Goal: Check status: Check status

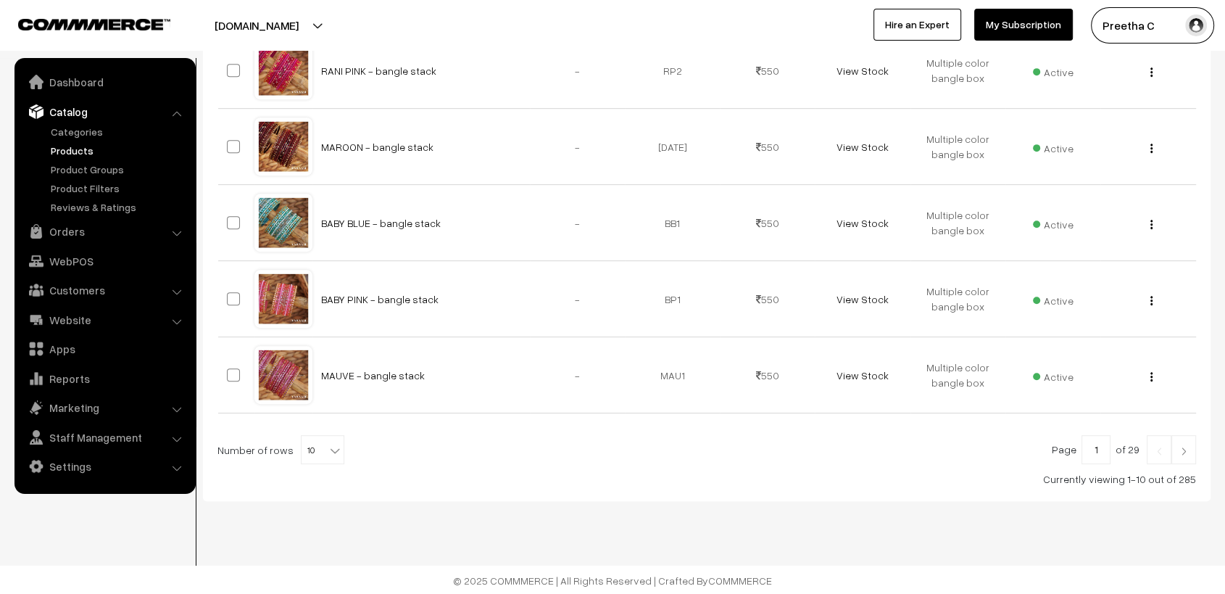
scroll to position [109, 0]
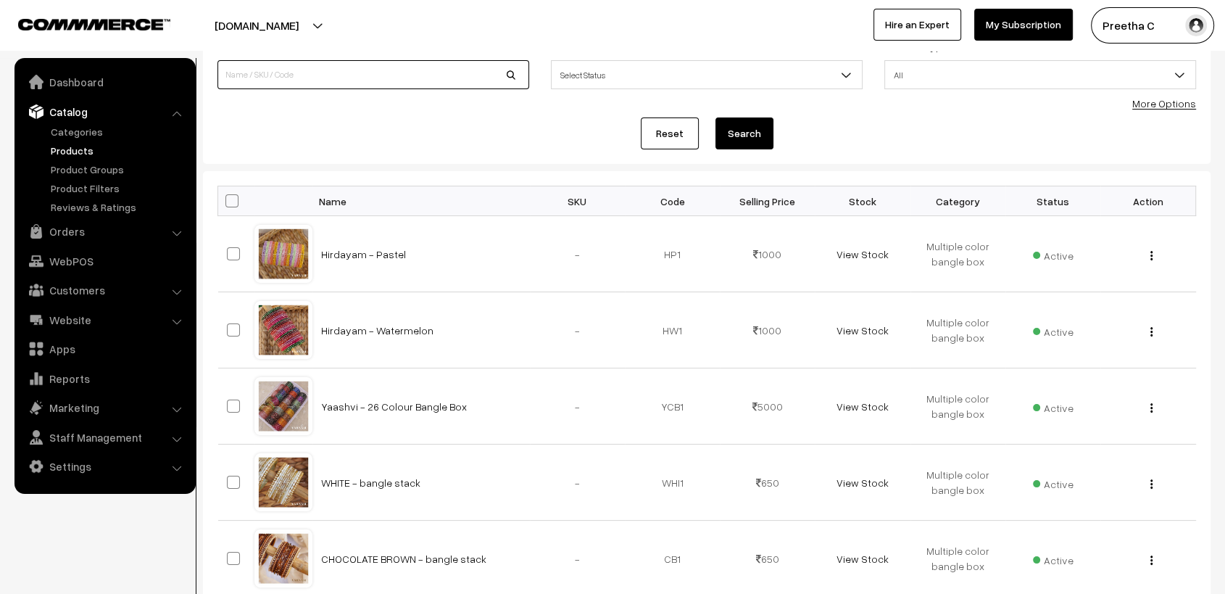
click at [291, 78] on input at bounding box center [374, 74] width 312 height 29
type input "WATERMELON"
click at [716, 117] on button "Search" at bounding box center [745, 133] width 58 height 32
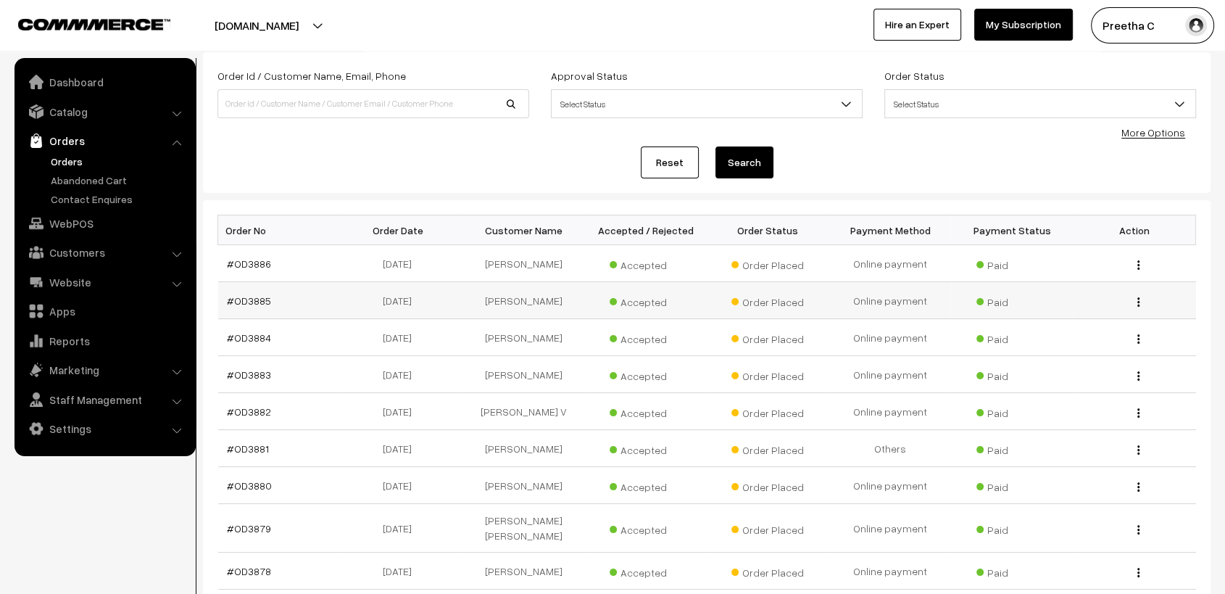
scroll to position [161, 0]
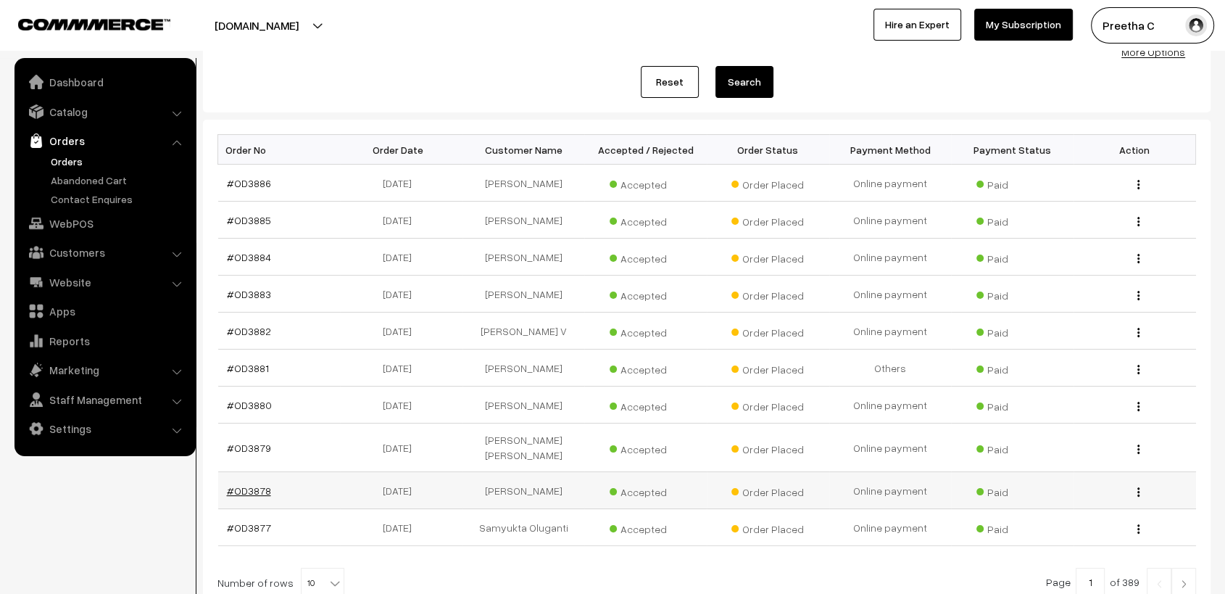
click at [254, 484] on link "#OD3878" at bounding box center [249, 490] width 44 height 12
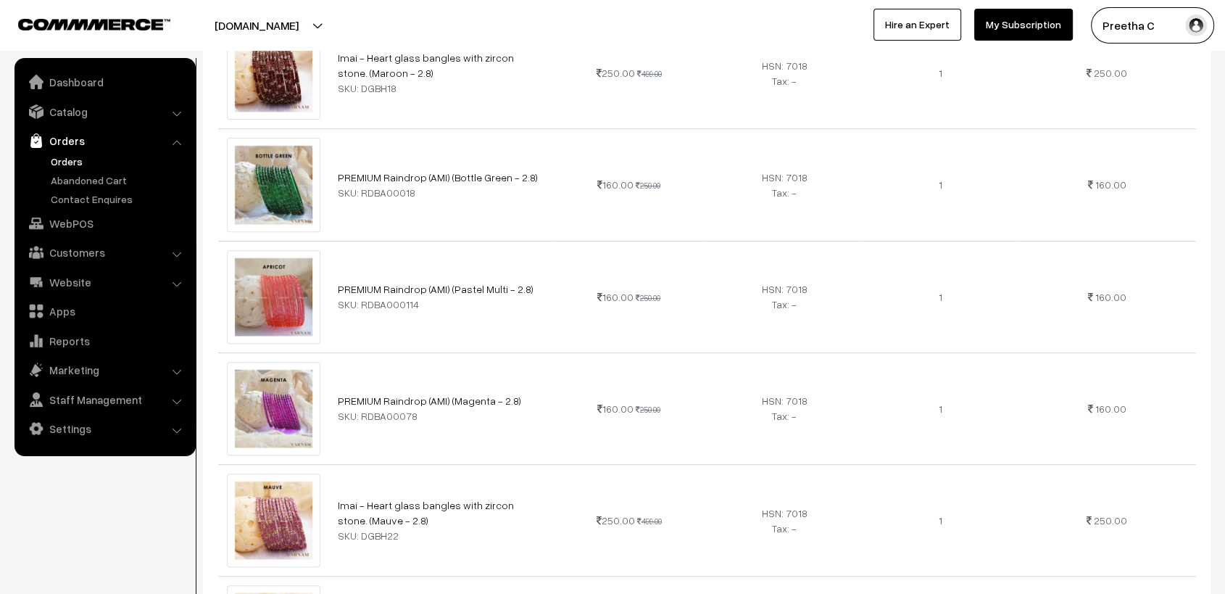
scroll to position [402, 0]
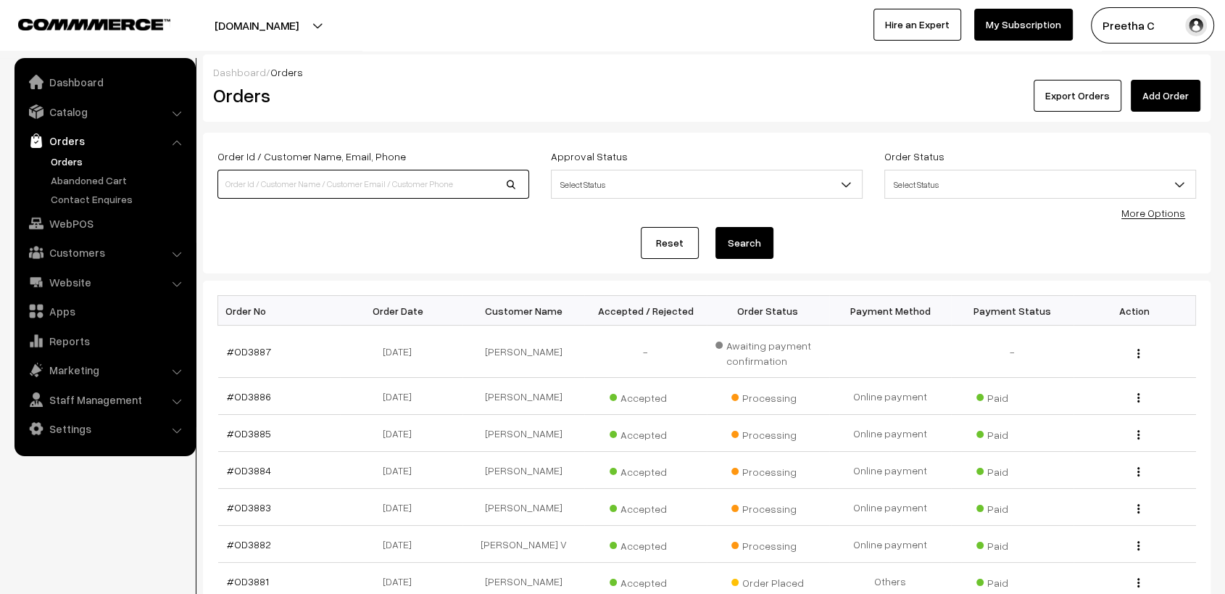
click at [355, 170] on input at bounding box center [374, 184] width 312 height 29
type input "OD3849"
click at [734, 249] on button "Search" at bounding box center [745, 243] width 58 height 32
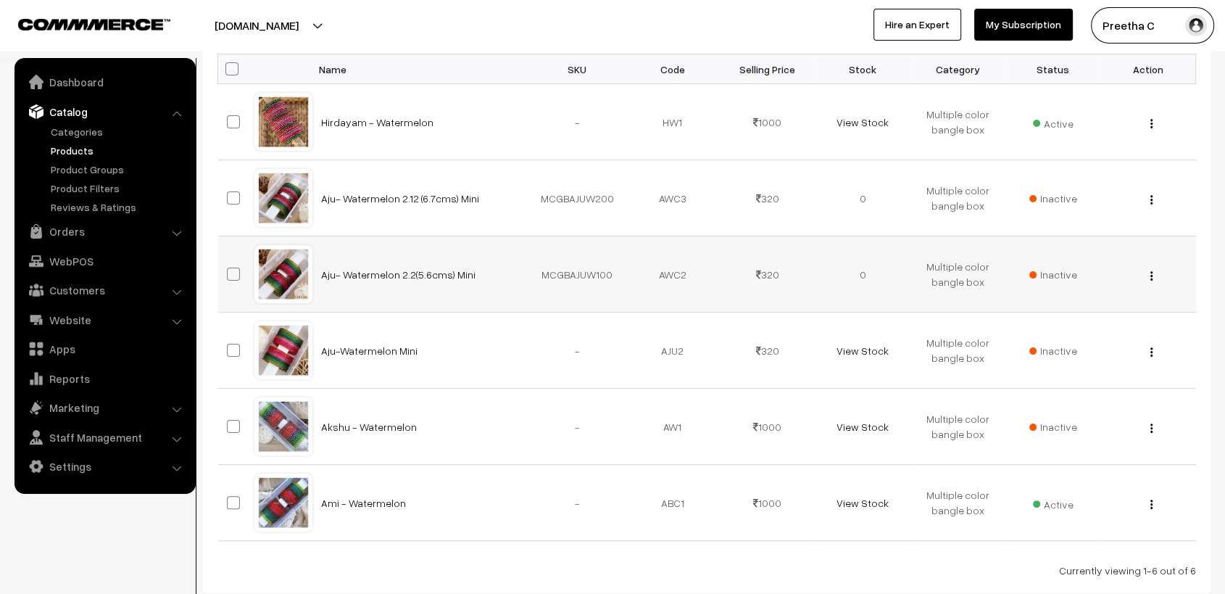
scroll to position [322, 0]
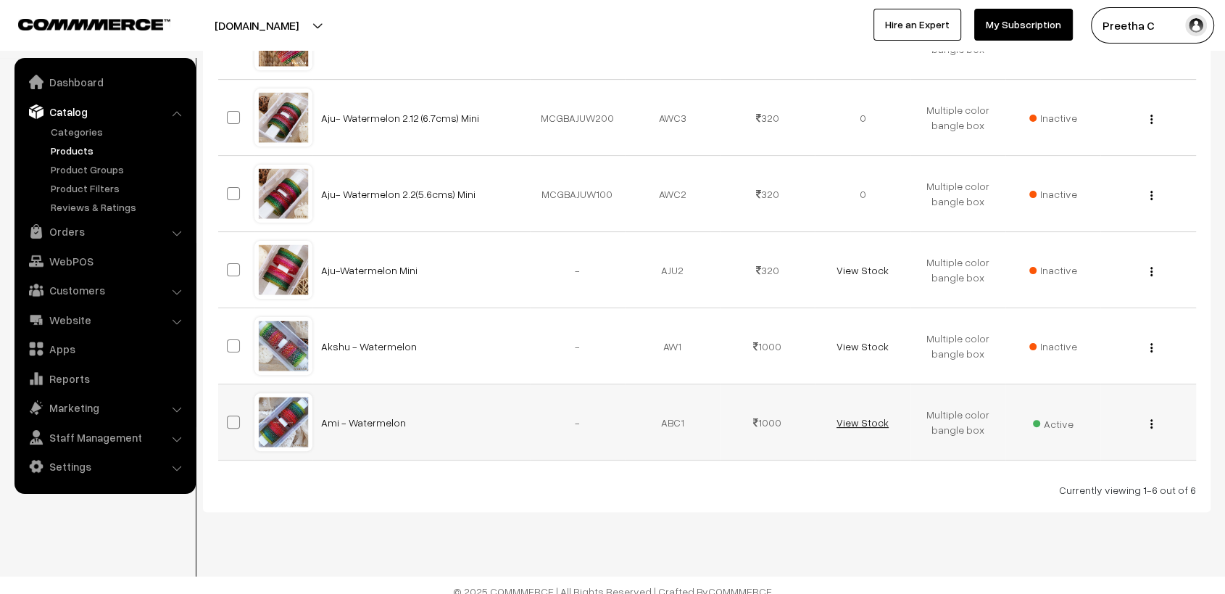
click at [872, 424] on link "View Stock" at bounding box center [863, 422] width 52 height 12
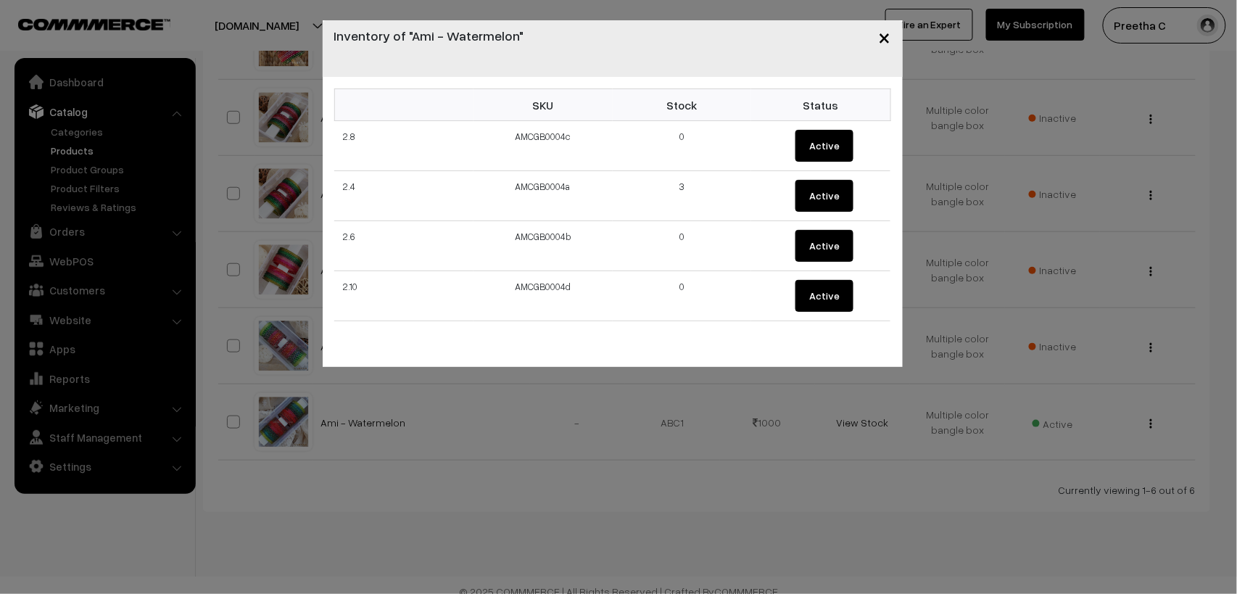
click at [564, 471] on div "× Inventory of "Ami - Watermelon" SKU Stock Status 2.8 AMCGB0004c 0 Active 2.4 …" at bounding box center [618, 297] width 1237 height 594
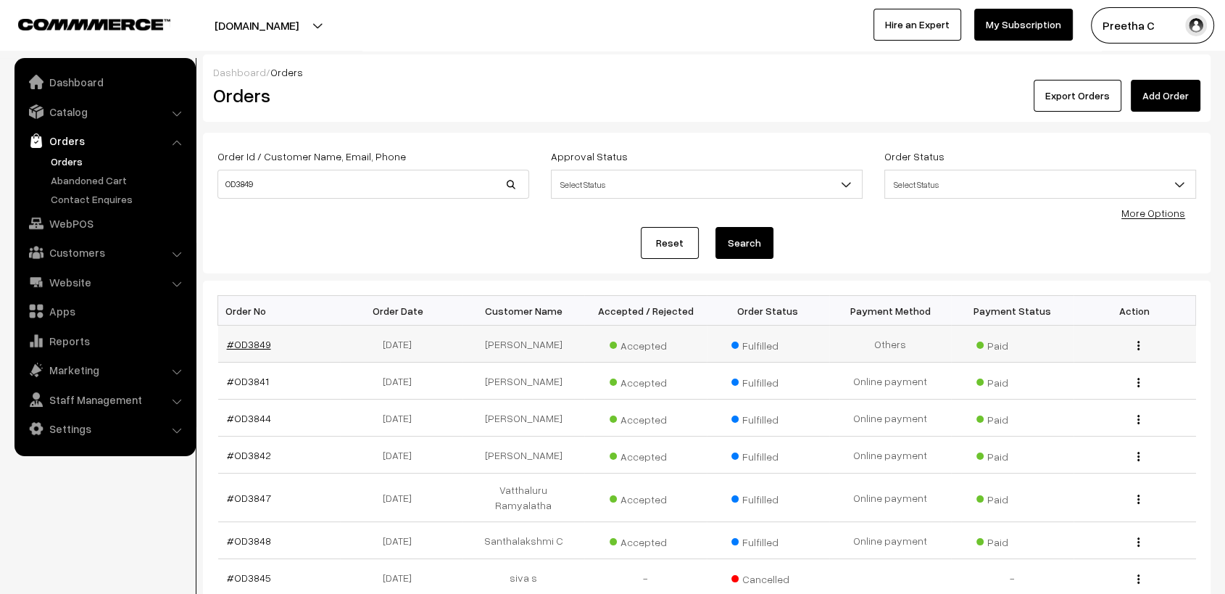
click at [259, 347] on link "#OD3849" at bounding box center [249, 344] width 44 height 12
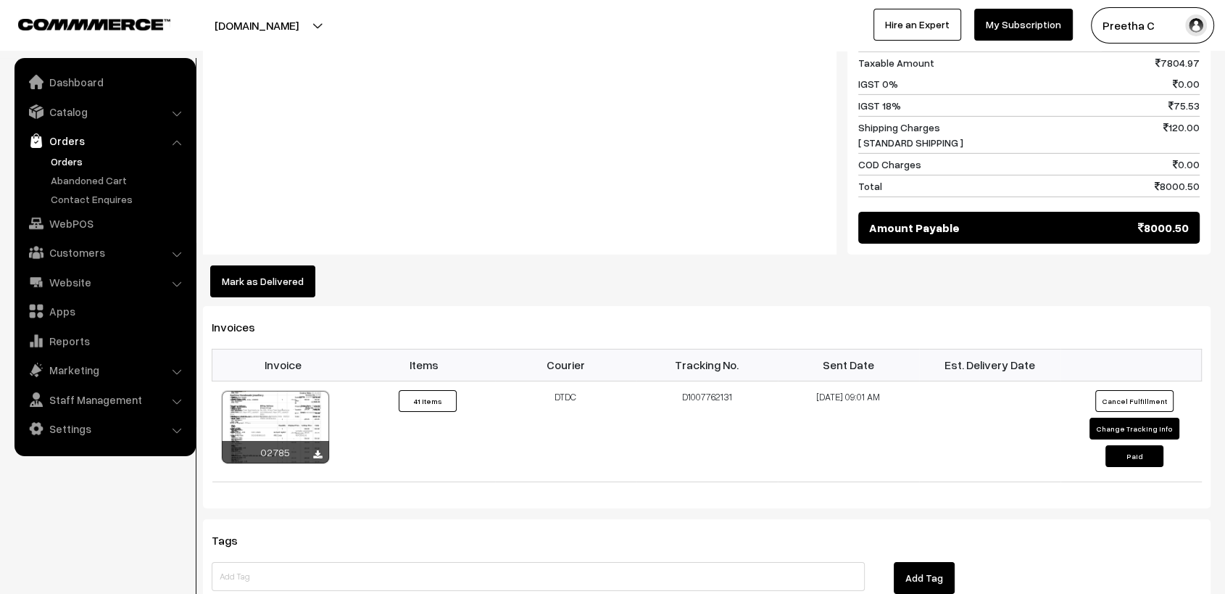
scroll to position [4592, 0]
